Goal: Task Accomplishment & Management: Use online tool/utility

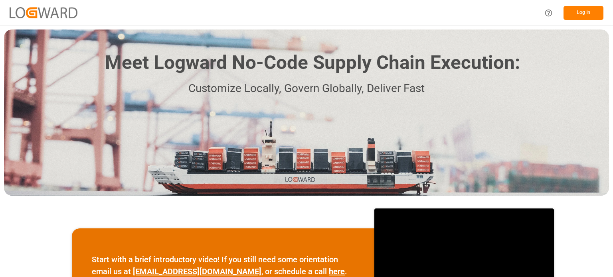
click at [577, 14] on button "Log In" at bounding box center [583, 13] width 40 height 14
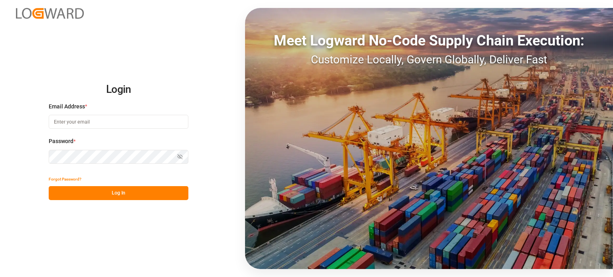
click at [86, 121] on input at bounding box center [119, 122] width 140 height 14
type input "wasim.akram@logward.com"
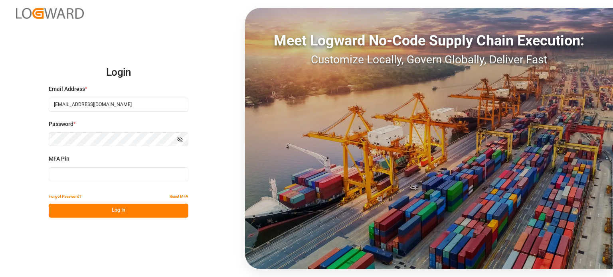
type input "234699"
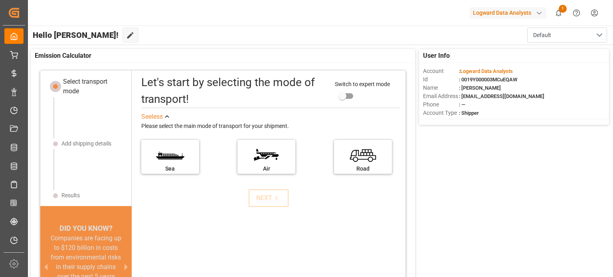
scroll to position [8, 0]
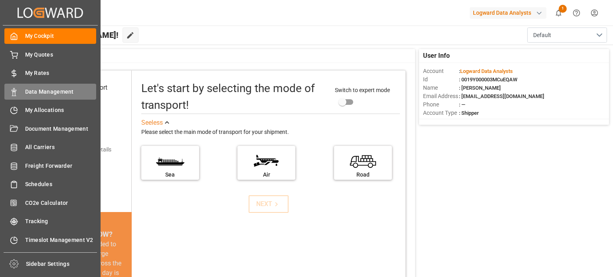
click at [36, 90] on span "Data Management" at bounding box center [60, 92] width 71 height 8
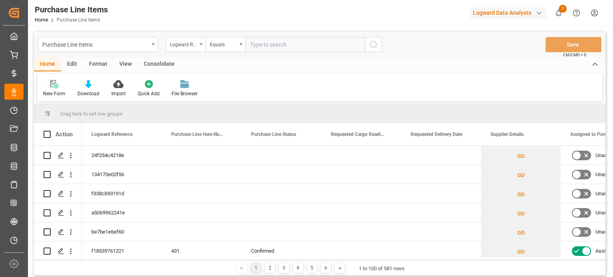
click at [53, 85] on icon at bounding box center [54, 84] width 8 height 8
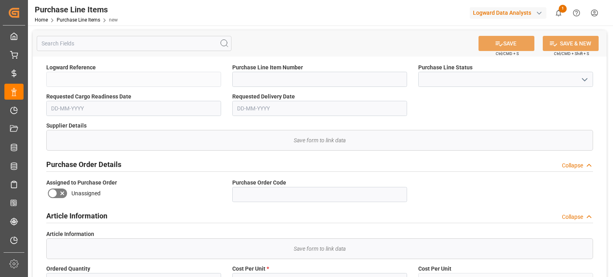
scroll to position [80, 0]
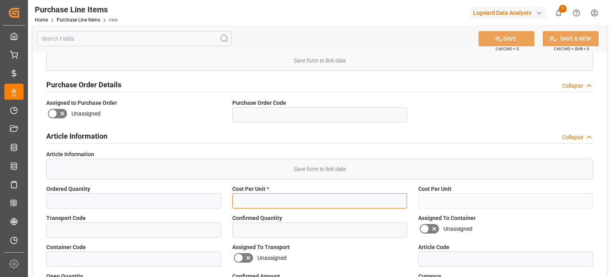
click at [275, 198] on input "text" at bounding box center [319, 201] width 175 height 15
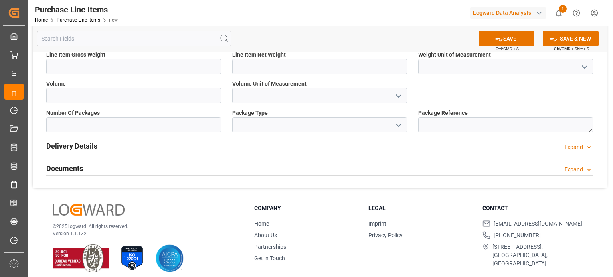
scroll to position [336, 0]
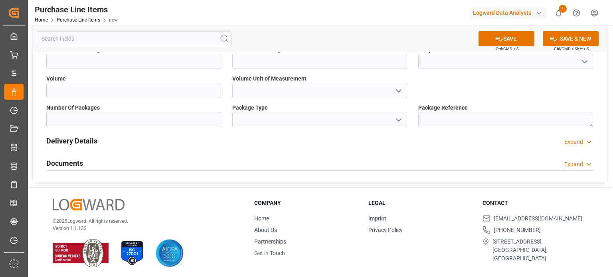
type input "100"
click at [571, 142] on div "Expand" at bounding box center [573, 142] width 19 height 8
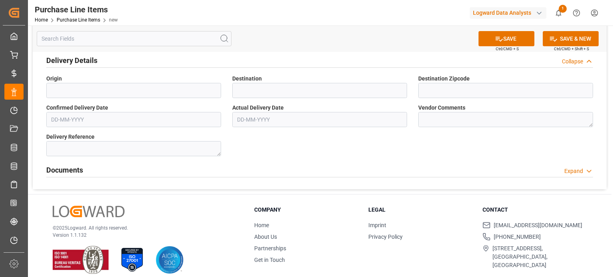
scroll to position [423, 0]
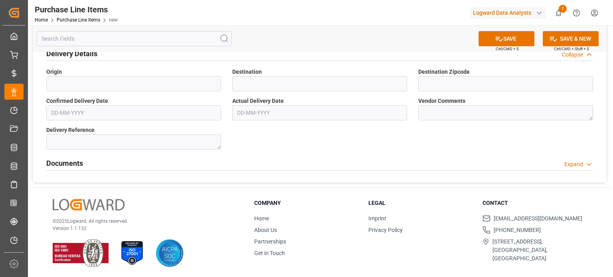
click at [572, 165] on div "Expand" at bounding box center [573, 164] width 19 height 8
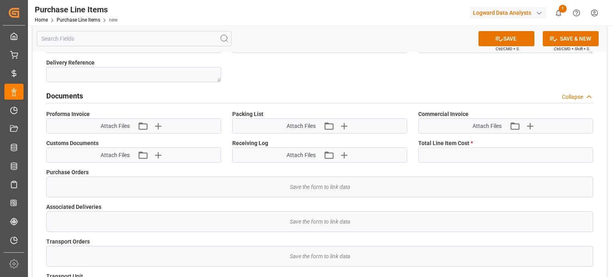
scroll to position [503, 0]
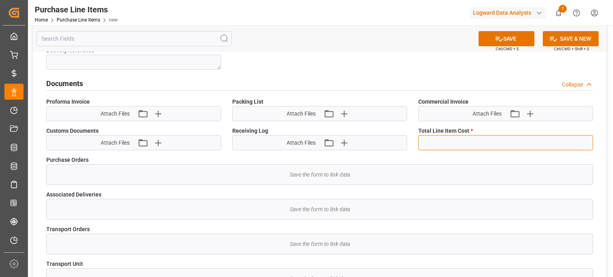
click at [470, 140] on input "text" at bounding box center [505, 142] width 175 height 15
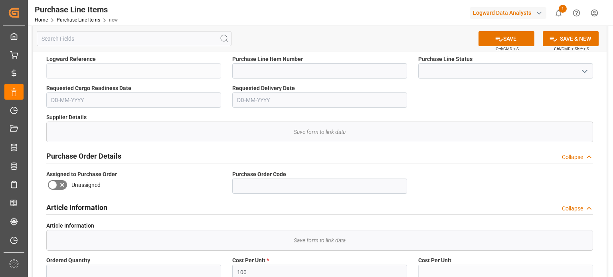
scroll to position [0, 0]
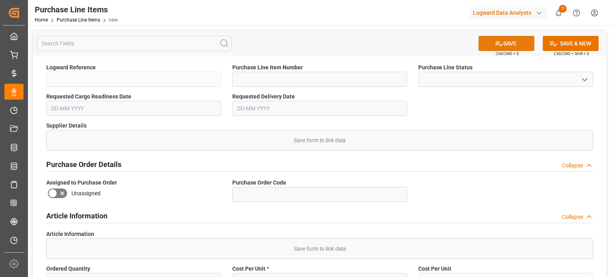
type input "100"
click at [510, 43] on button "SAVE" at bounding box center [506, 43] width 56 height 15
type input "2b49122e1305"
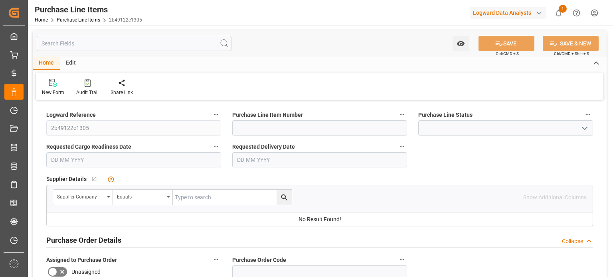
type input "100"
